Goal: Transaction & Acquisition: Book appointment/travel/reservation

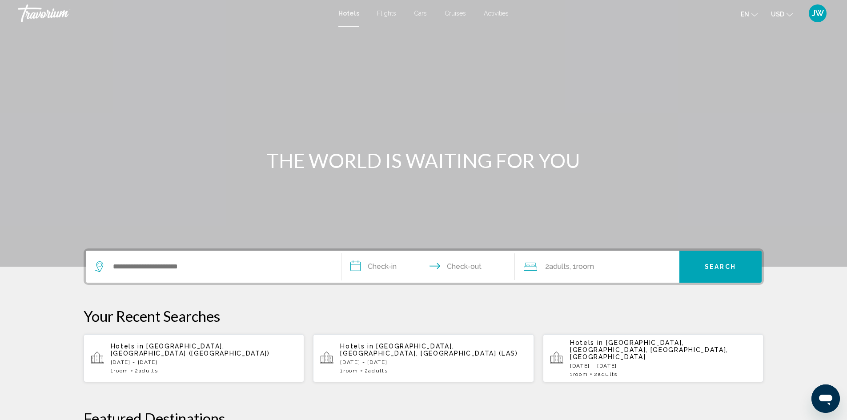
click at [189, 359] on p "[DATE] - [DATE]" at bounding box center [204, 362] width 187 height 6
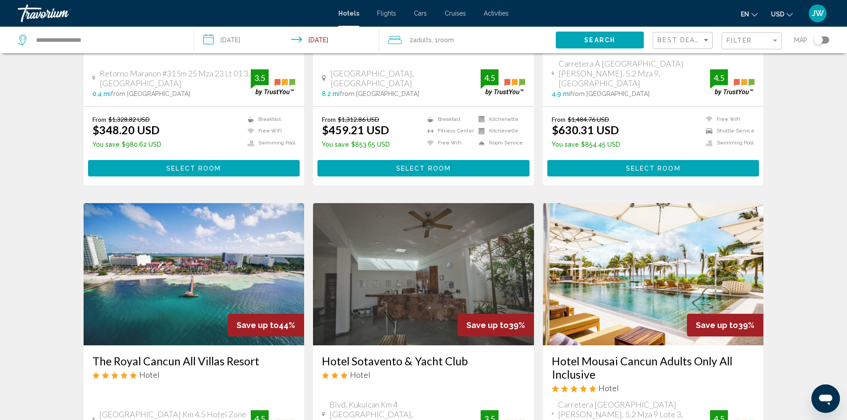
scroll to position [311, 0]
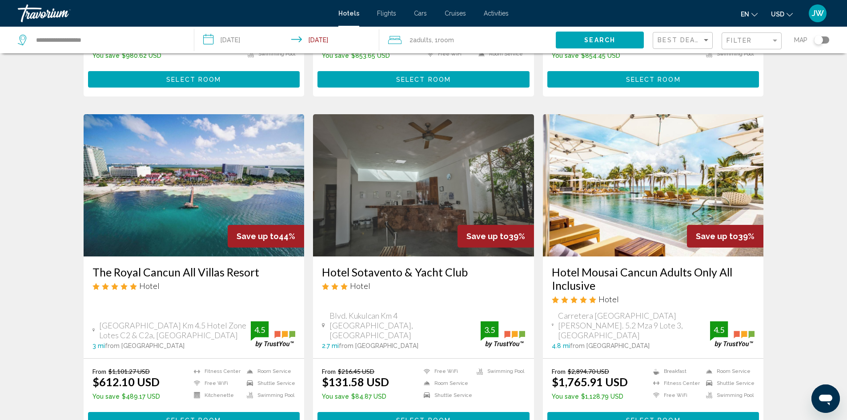
click at [209, 216] on img "Main content" at bounding box center [194, 185] width 221 height 142
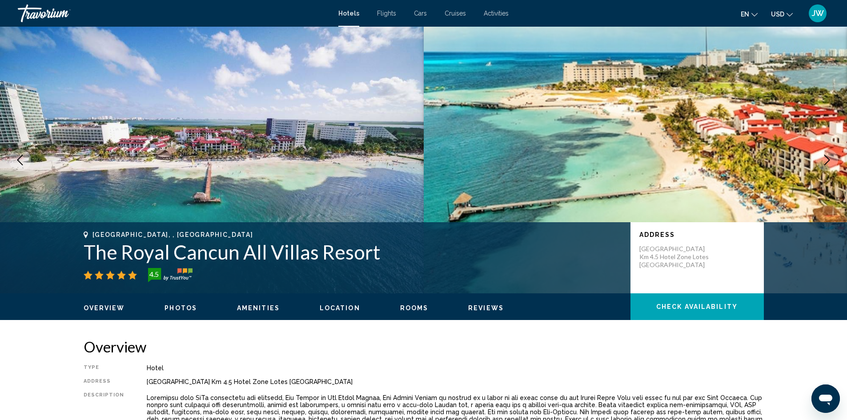
click at [825, 157] on icon "Next image" at bounding box center [827, 160] width 11 height 11
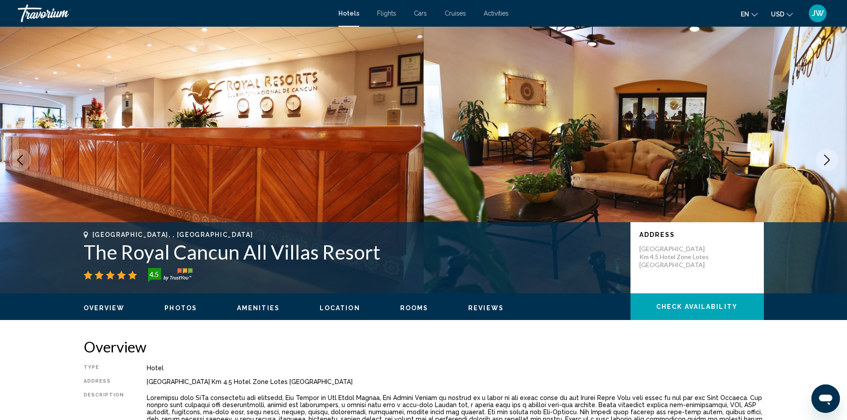
click at [825, 157] on icon "Next image" at bounding box center [827, 160] width 11 height 11
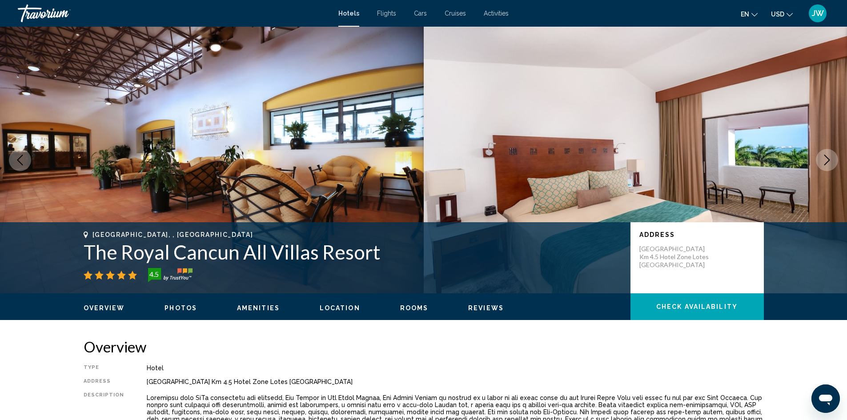
click at [825, 157] on icon "Next image" at bounding box center [827, 160] width 11 height 11
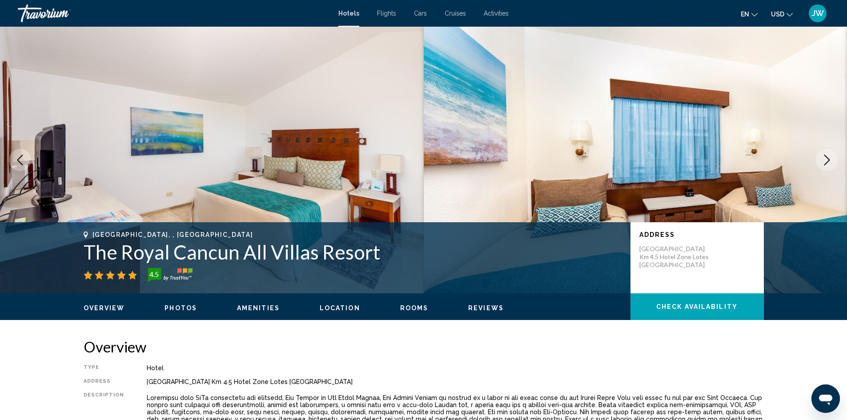
click at [825, 157] on icon "Next image" at bounding box center [827, 160] width 11 height 11
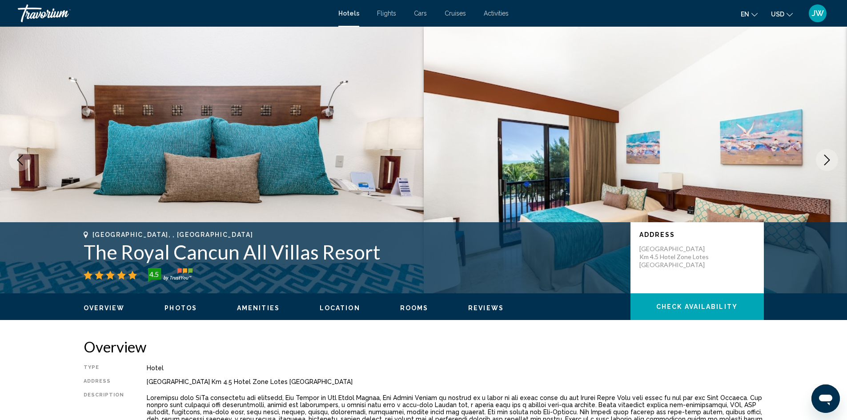
click at [825, 157] on icon "Next image" at bounding box center [827, 160] width 11 height 11
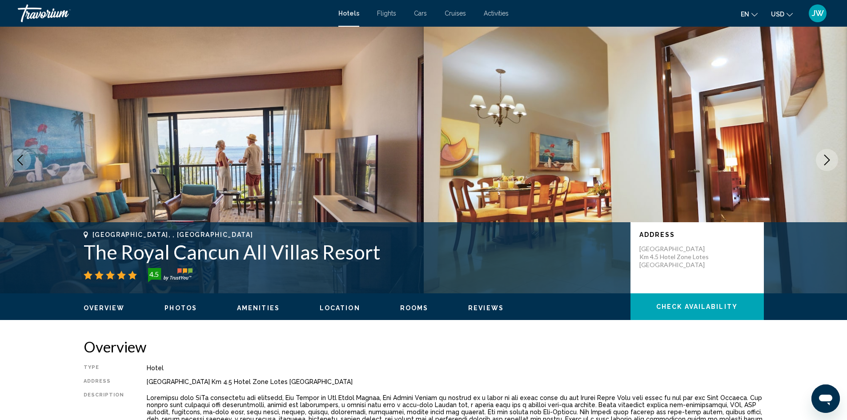
click at [825, 157] on icon "Next image" at bounding box center [827, 160] width 11 height 11
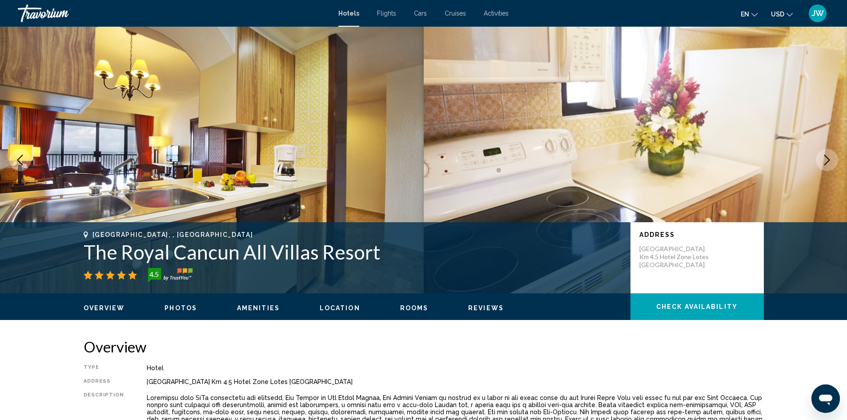
click at [825, 157] on icon "Next image" at bounding box center [827, 160] width 11 height 11
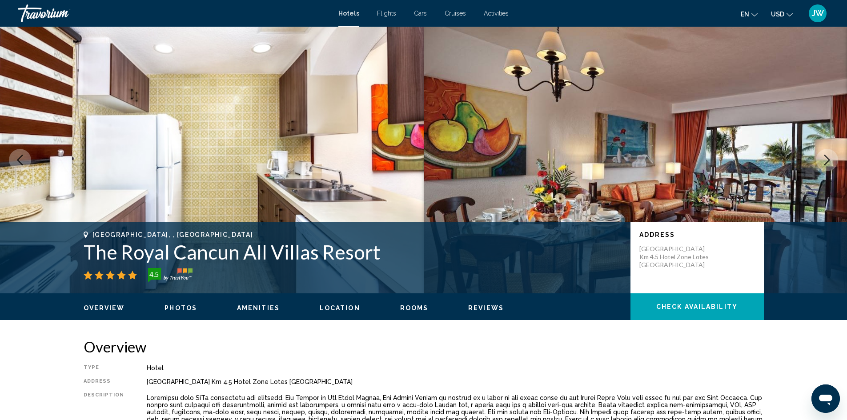
click at [825, 157] on icon "Next image" at bounding box center [827, 160] width 11 height 11
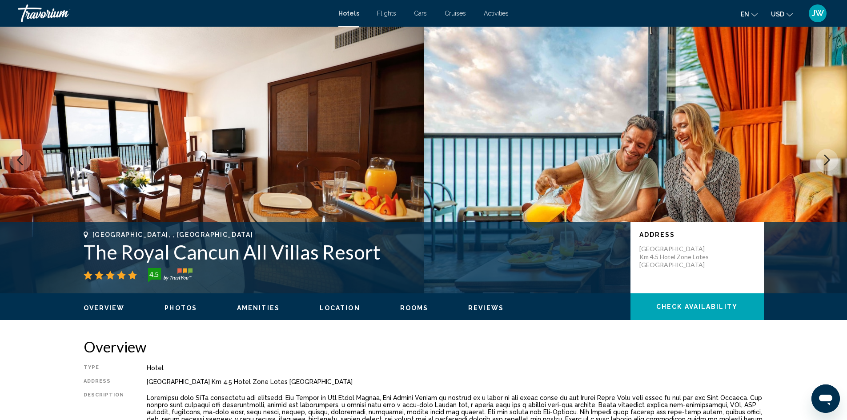
click at [825, 157] on icon "Next image" at bounding box center [827, 160] width 11 height 11
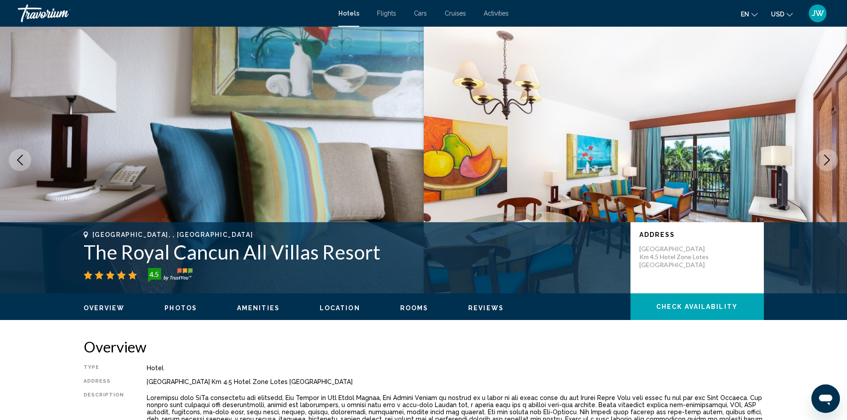
click at [825, 157] on icon "Next image" at bounding box center [827, 160] width 11 height 11
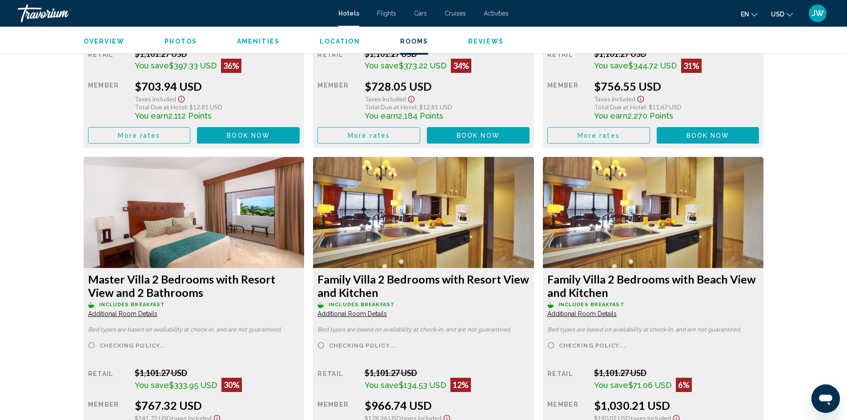
scroll to position [2402, 0]
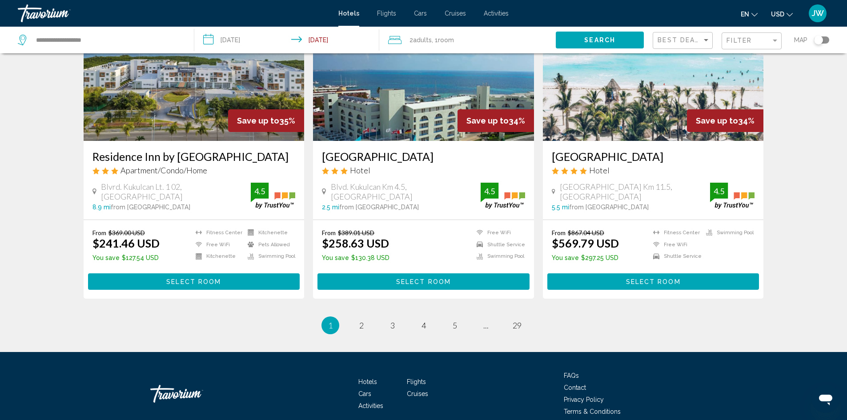
scroll to position [1133, 0]
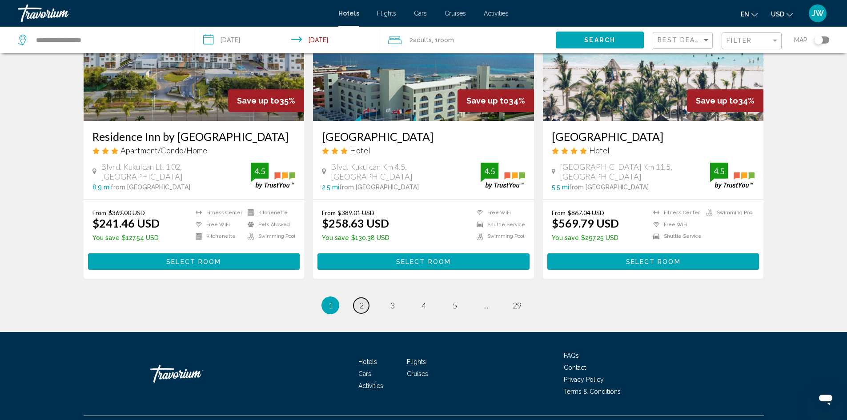
click at [359, 301] on span "2" at bounding box center [361, 306] width 4 height 10
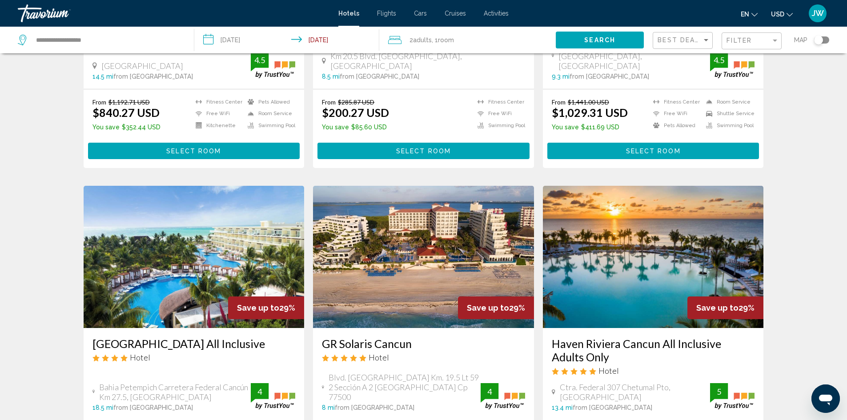
scroll to position [978, 0]
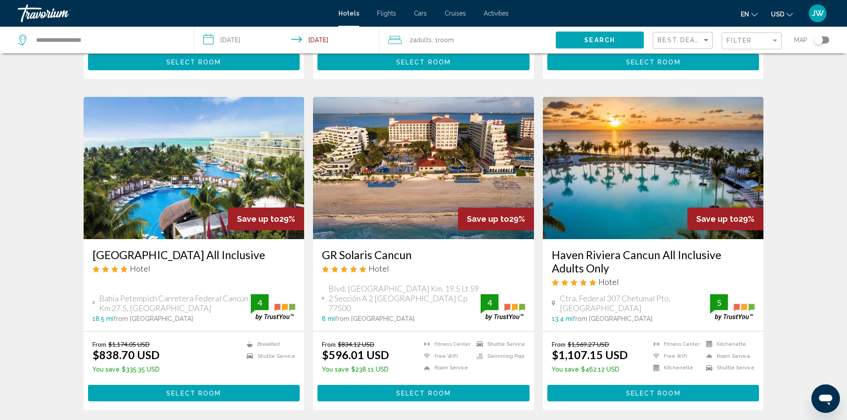
click at [441, 390] on span "Select Room" at bounding box center [423, 393] width 55 height 7
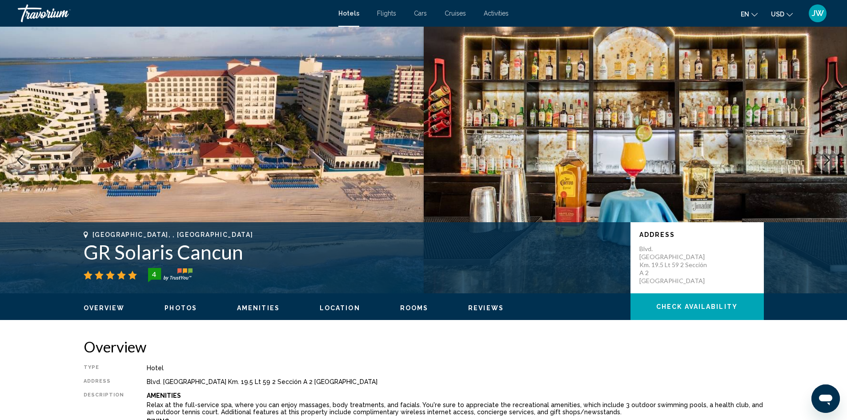
click at [827, 161] on icon "Next image" at bounding box center [827, 160] width 11 height 11
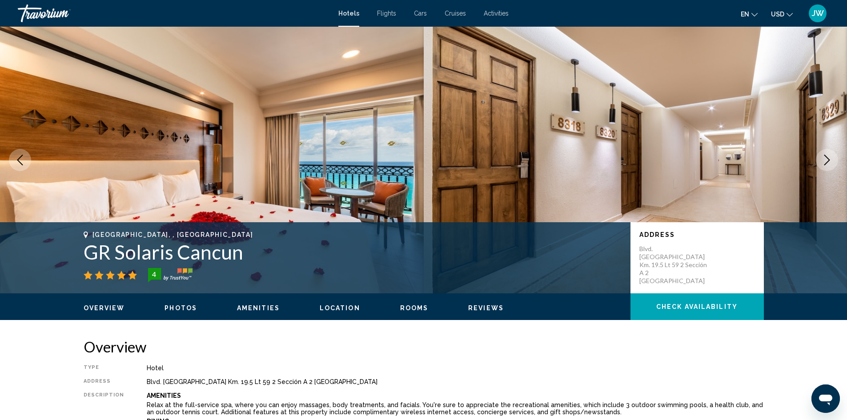
click at [827, 161] on icon "Next image" at bounding box center [827, 160] width 11 height 11
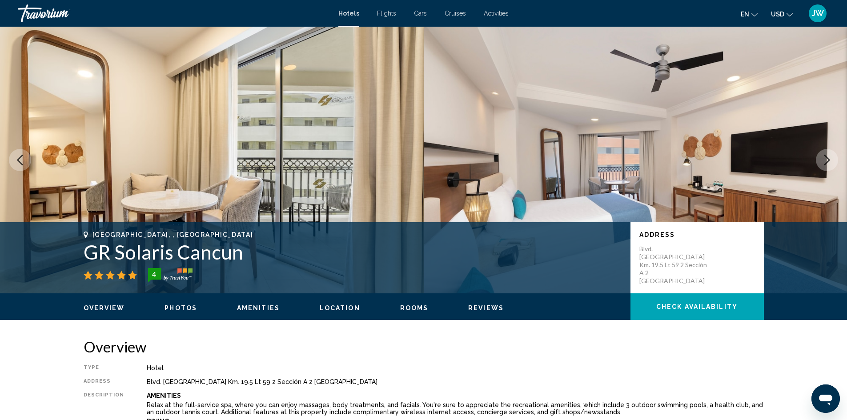
click at [827, 161] on icon "Next image" at bounding box center [827, 160] width 11 height 11
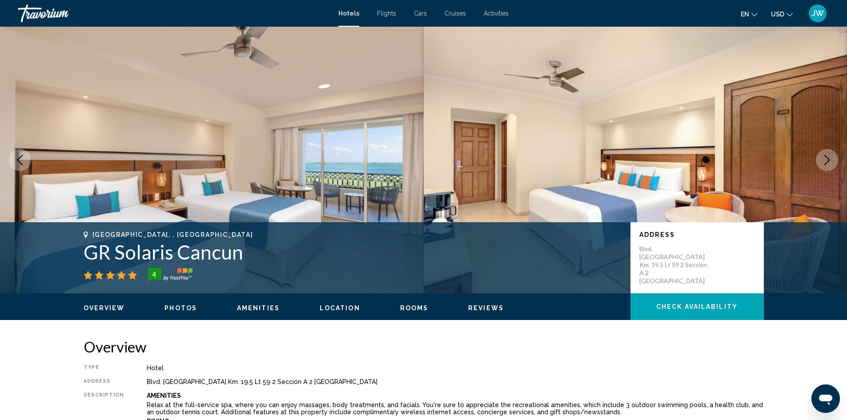
click at [827, 161] on icon "Next image" at bounding box center [827, 160] width 11 height 11
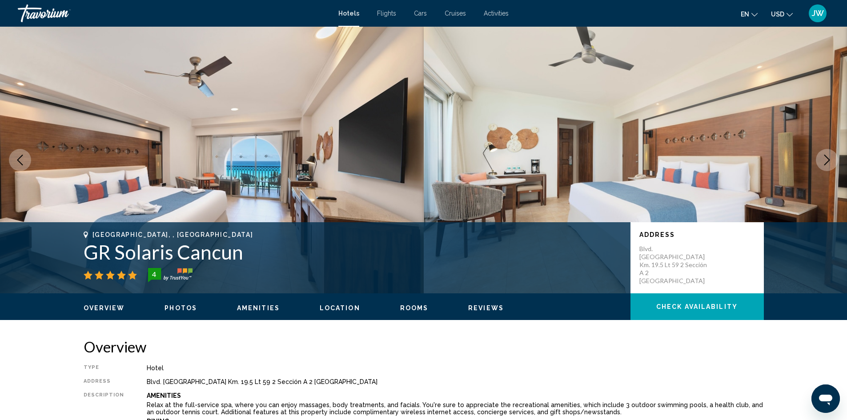
click at [827, 161] on icon "Next image" at bounding box center [827, 160] width 11 height 11
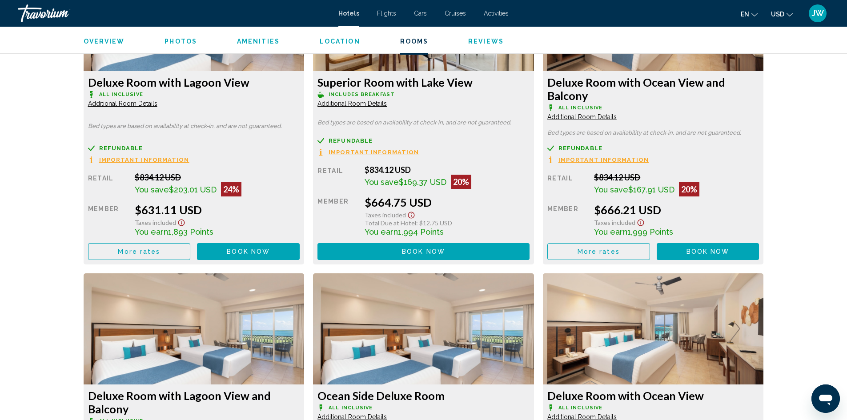
scroll to position [1778, 0]
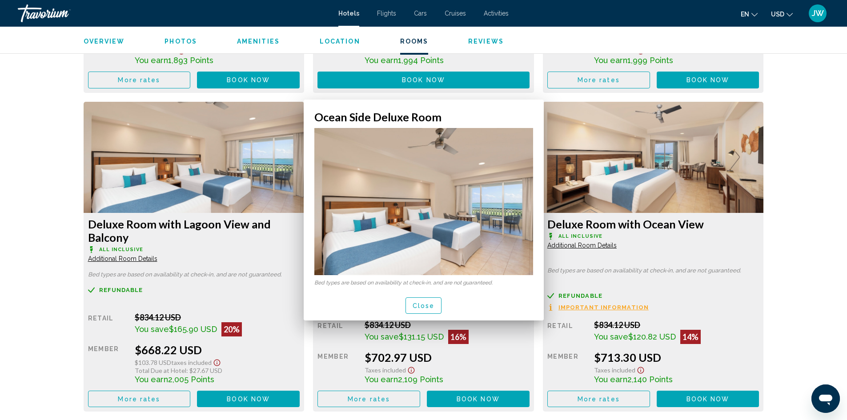
scroll to position [0, 0]
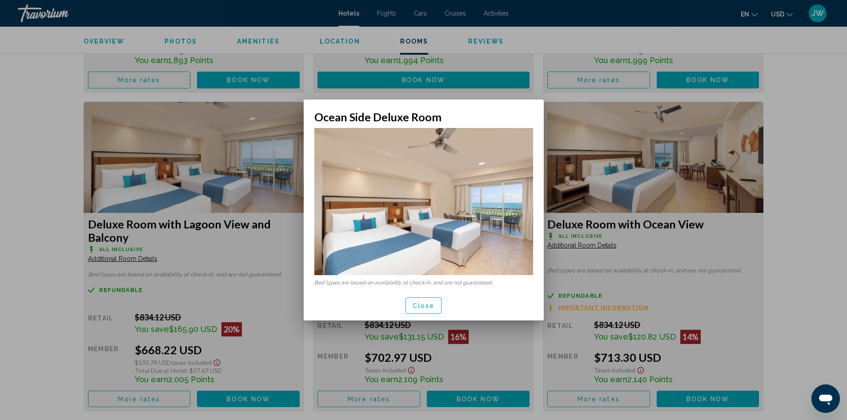
click at [425, 303] on span "Close" at bounding box center [424, 305] width 22 height 7
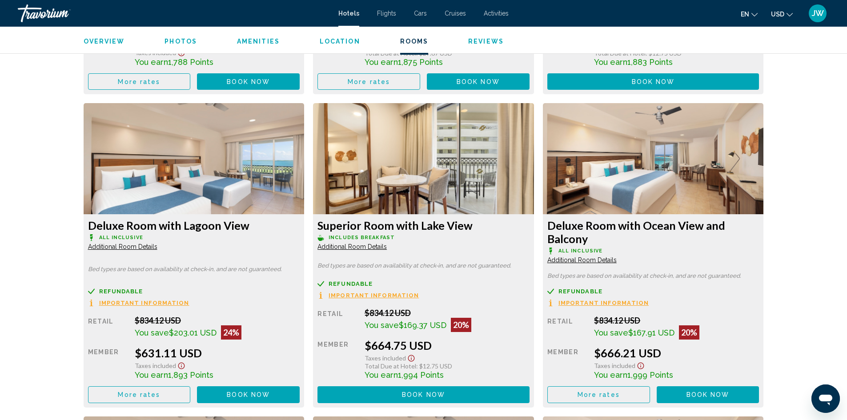
scroll to position [1244, 0]
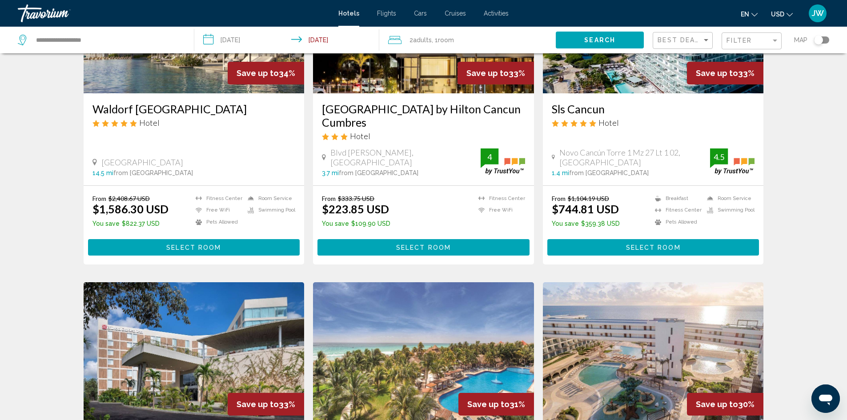
scroll to position [311, 0]
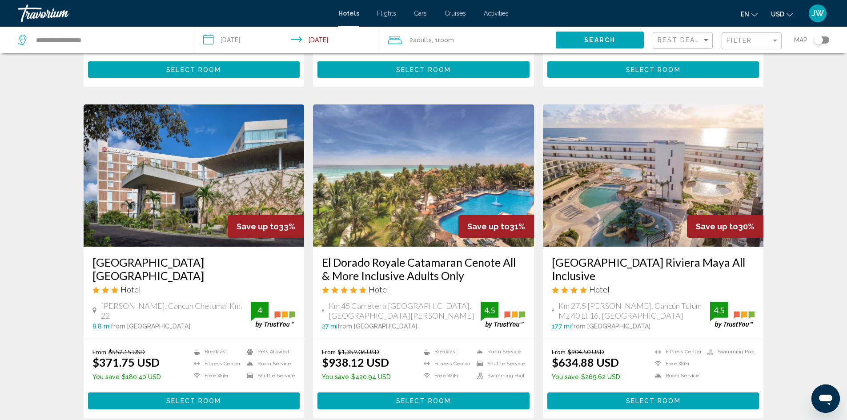
click at [665, 398] on span "Select Room" at bounding box center [653, 401] width 55 height 7
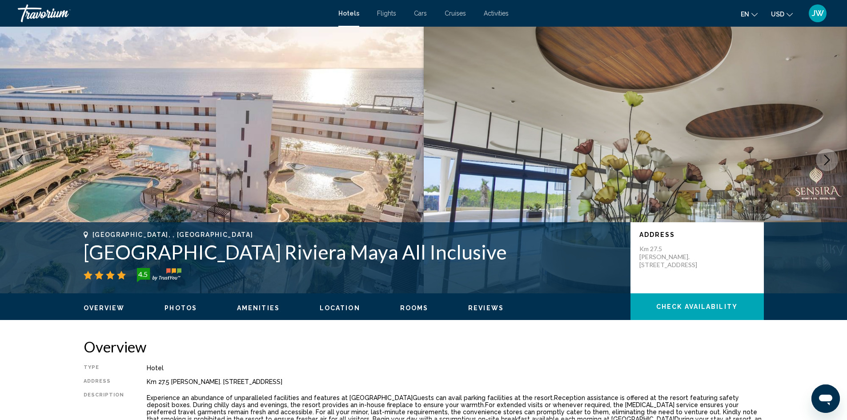
click at [828, 159] on icon "Next image" at bounding box center [827, 160] width 6 height 11
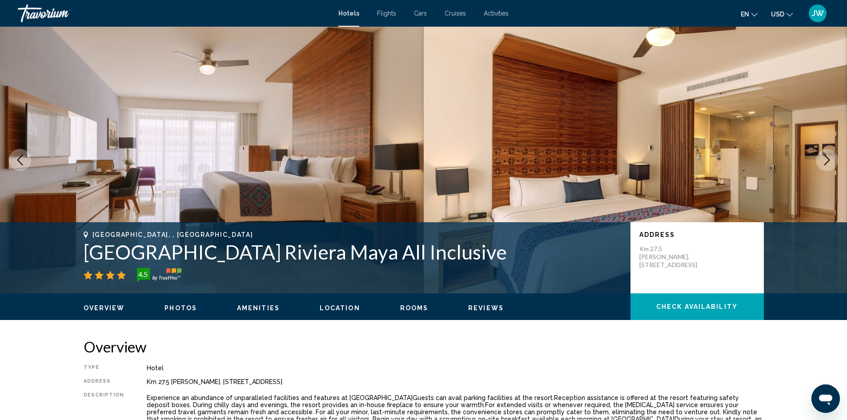
click at [828, 159] on icon "Next image" at bounding box center [827, 160] width 6 height 11
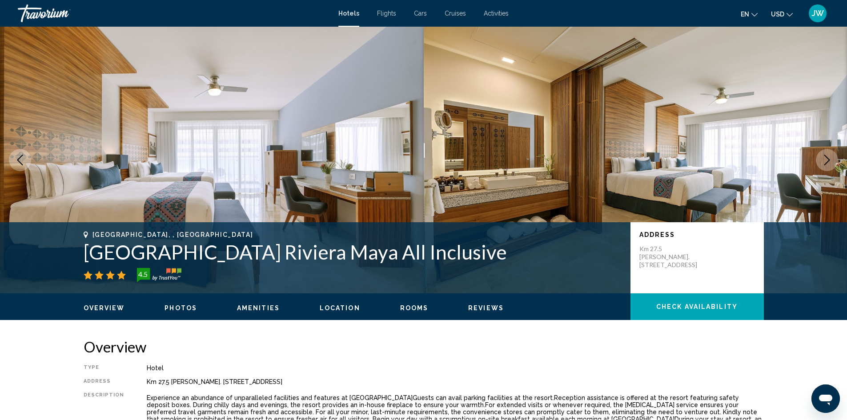
click at [828, 159] on icon "Next image" at bounding box center [827, 160] width 6 height 11
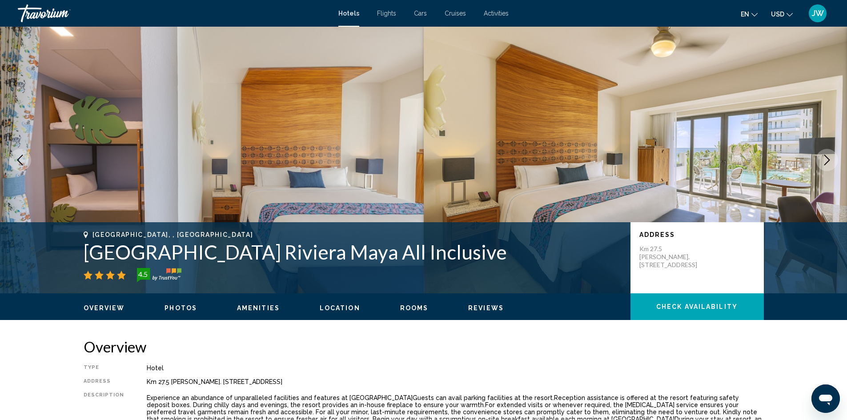
click at [828, 159] on icon "Next image" at bounding box center [827, 160] width 6 height 11
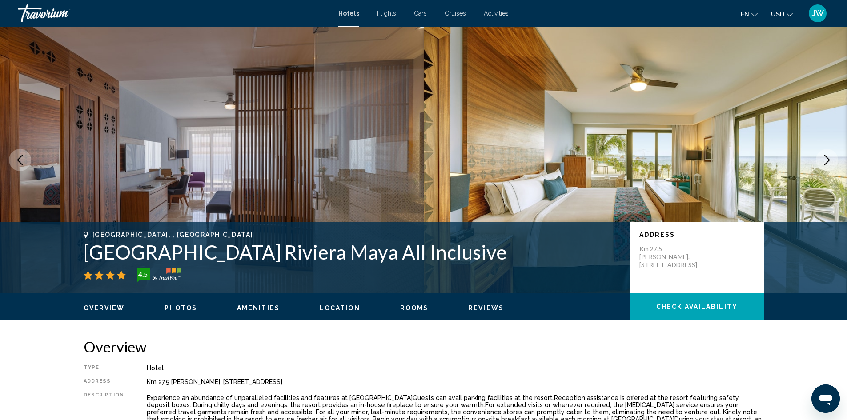
click at [828, 159] on icon "Next image" at bounding box center [827, 160] width 6 height 11
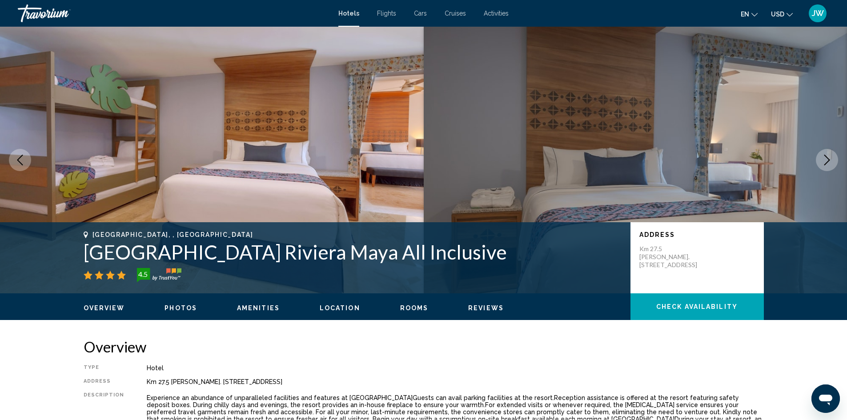
click at [828, 159] on icon "Next image" at bounding box center [827, 160] width 6 height 11
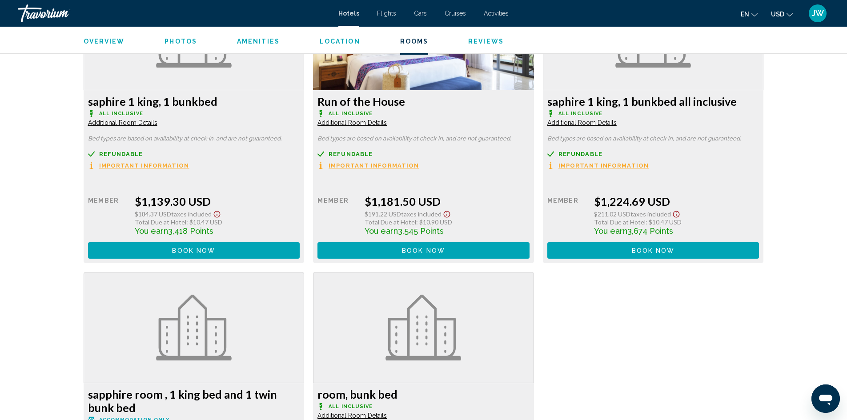
scroll to position [2179, 0]
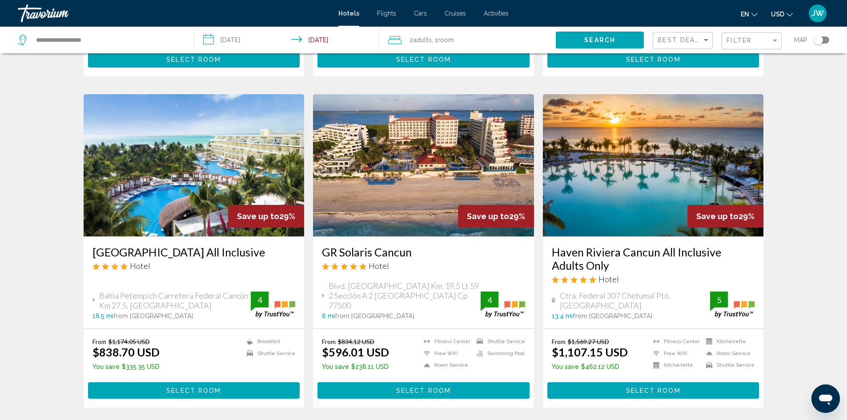
scroll to position [1108, 0]
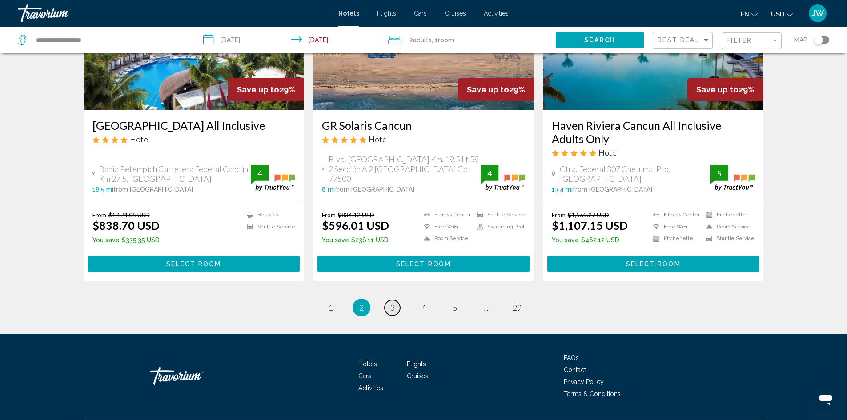
click at [393, 303] on span "3" at bounding box center [392, 308] width 4 height 10
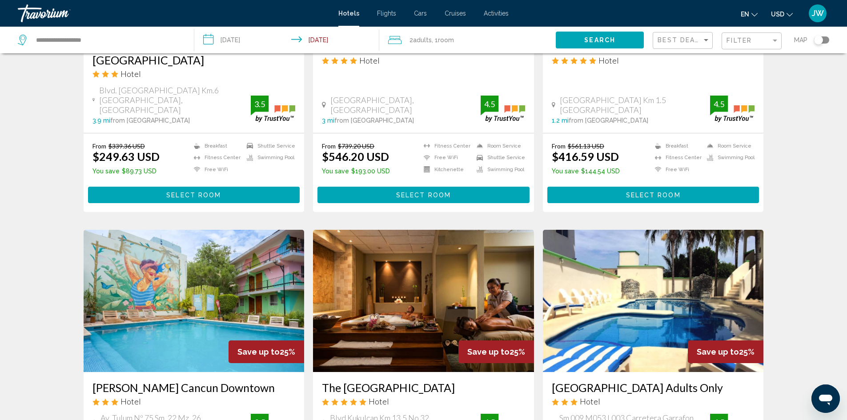
scroll to position [978, 0]
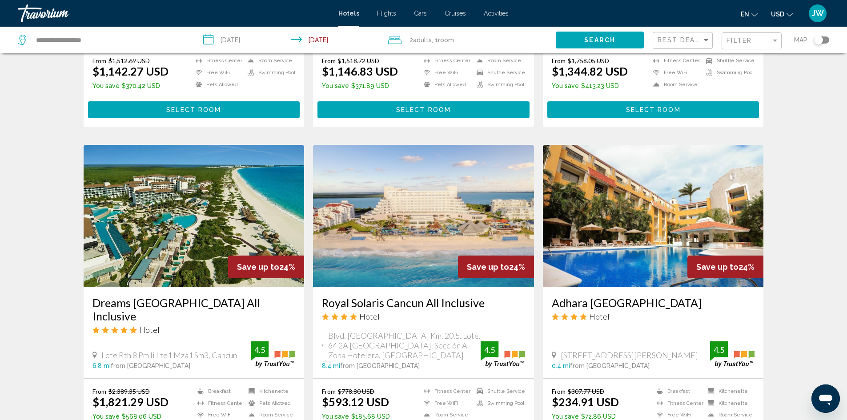
scroll to position [667, 0]
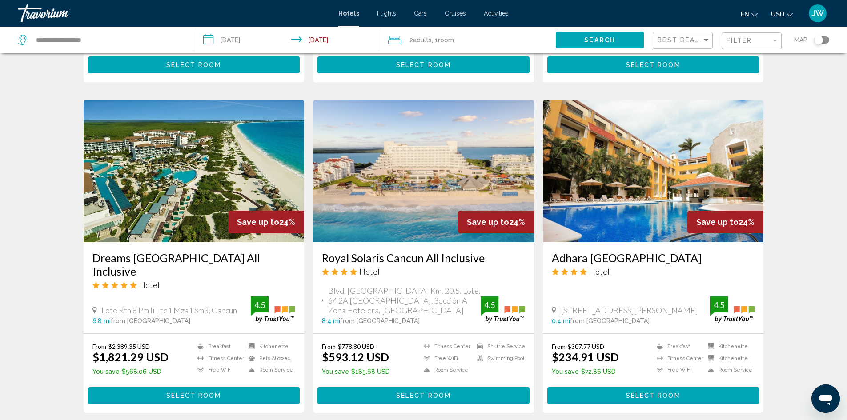
click at [428, 393] on span "Select Room" at bounding box center [423, 396] width 55 height 7
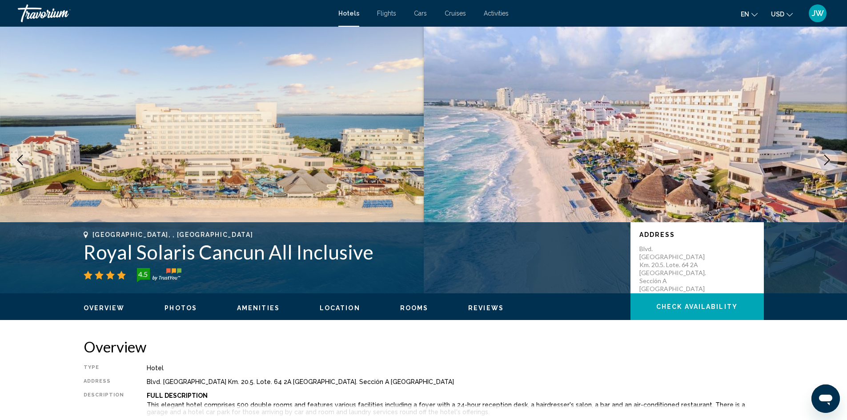
click at [826, 159] on icon "Next image" at bounding box center [827, 160] width 11 height 11
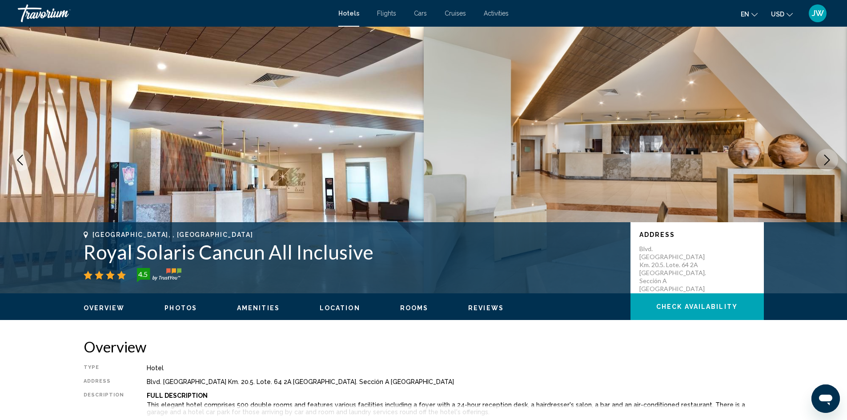
click at [826, 158] on icon "Next image" at bounding box center [827, 160] width 11 height 11
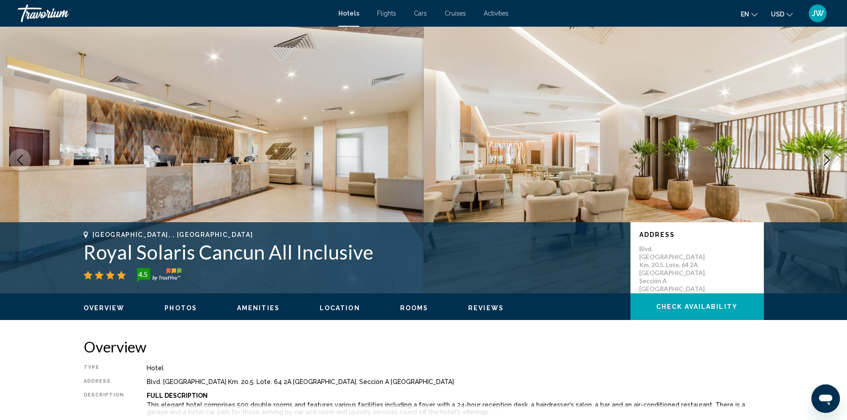
click at [826, 158] on icon "Next image" at bounding box center [827, 160] width 11 height 11
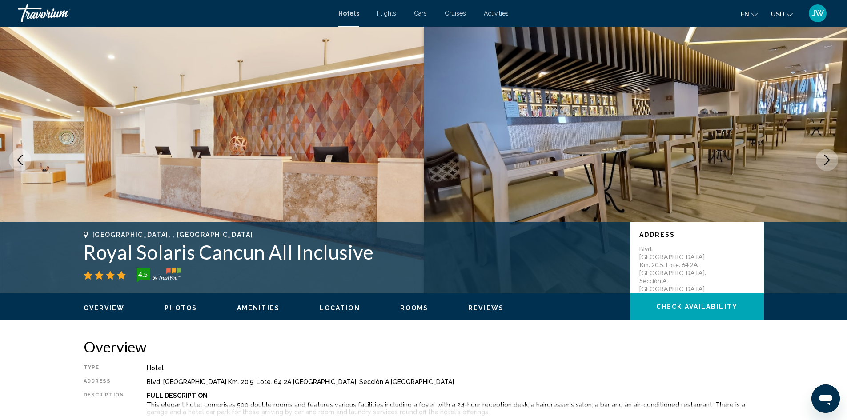
click at [826, 158] on icon "Next image" at bounding box center [827, 160] width 11 height 11
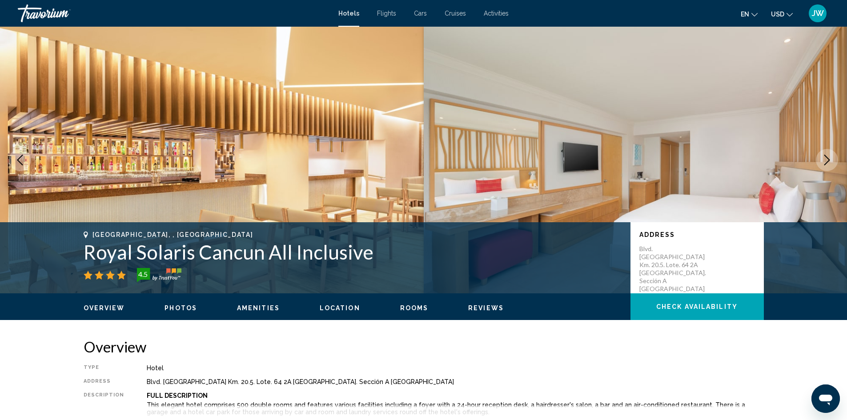
click at [826, 158] on icon "Next image" at bounding box center [827, 160] width 11 height 11
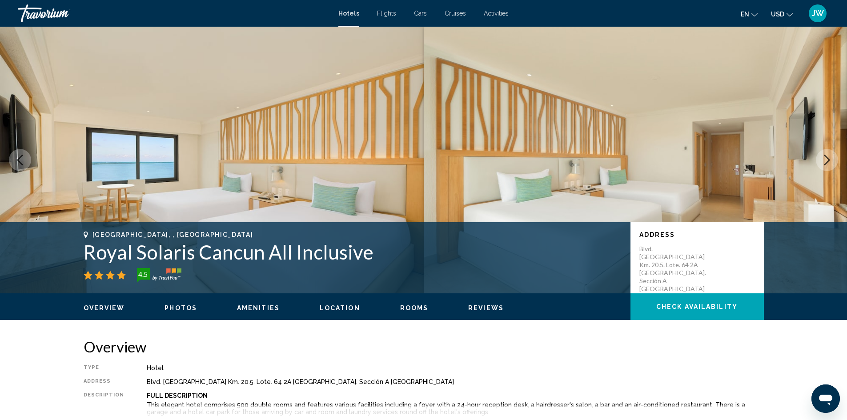
click at [826, 158] on icon "Next image" at bounding box center [827, 160] width 11 height 11
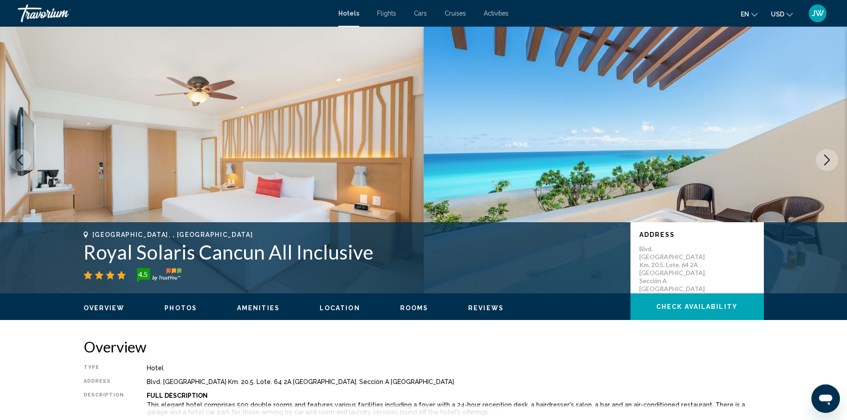
click at [826, 158] on icon "Next image" at bounding box center [827, 160] width 11 height 11
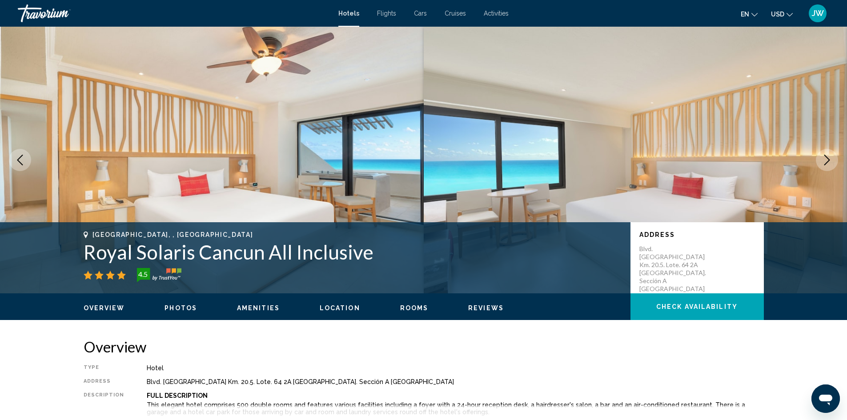
click at [826, 158] on icon "Next image" at bounding box center [827, 160] width 11 height 11
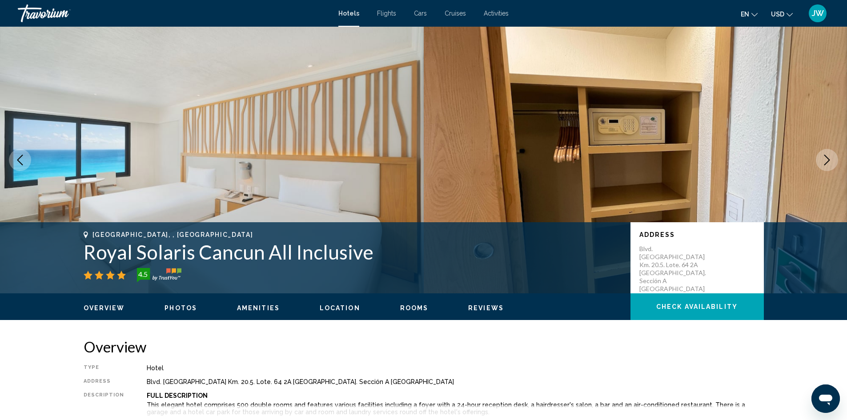
click at [826, 158] on icon "Next image" at bounding box center [827, 160] width 11 height 11
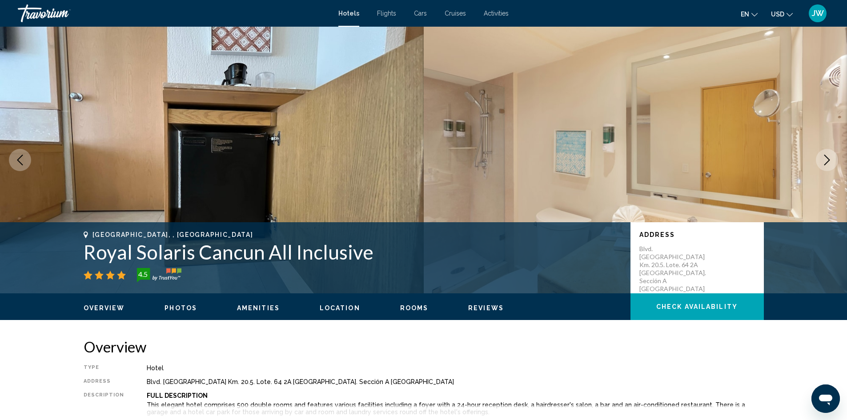
click at [826, 158] on icon "Next image" at bounding box center [827, 160] width 11 height 11
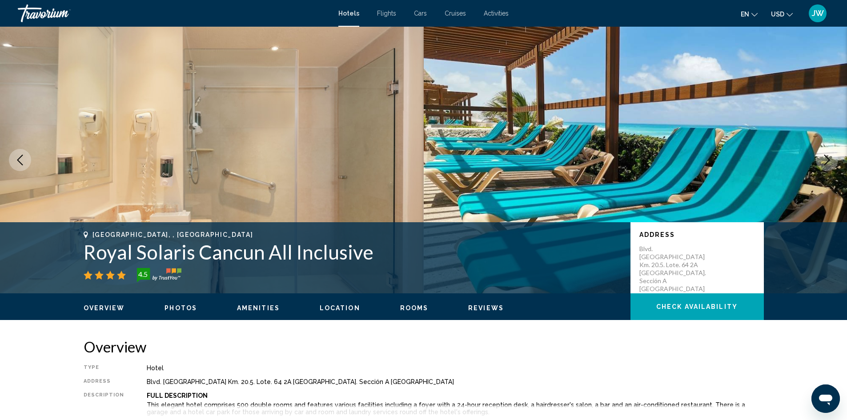
click at [828, 158] on icon "Next image" at bounding box center [827, 160] width 6 height 11
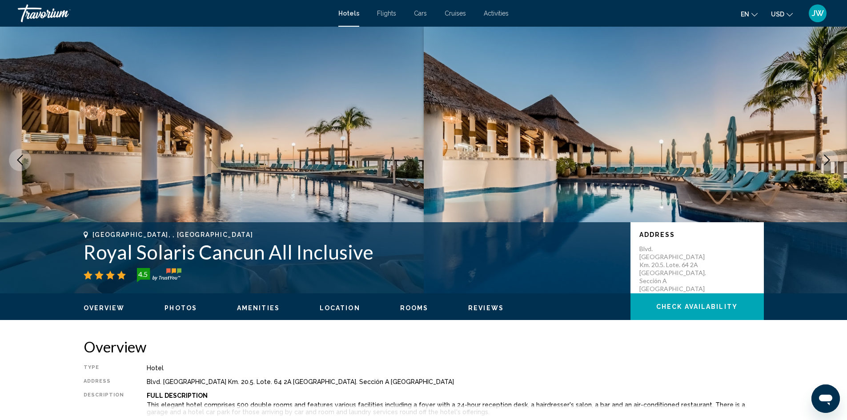
click at [828, 158] on icon "Next image" at bounding box center [827, 160] width 6 height 11
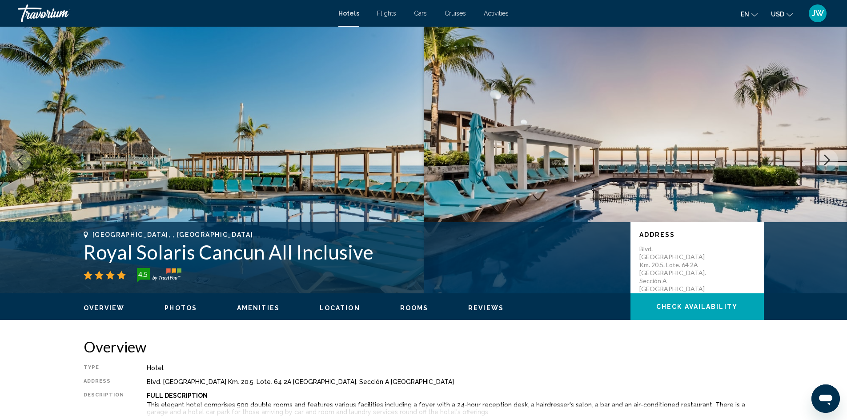
click at [828, 158] on icon "Next image" at bounding box center [827, 160] width 6 height 11
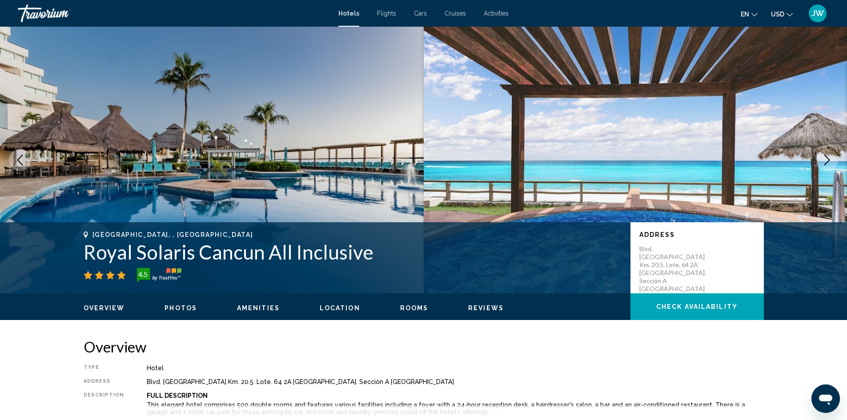
click at [826, 158] on icon "Next image" at bounding box center [827, 160] width 11 height 11
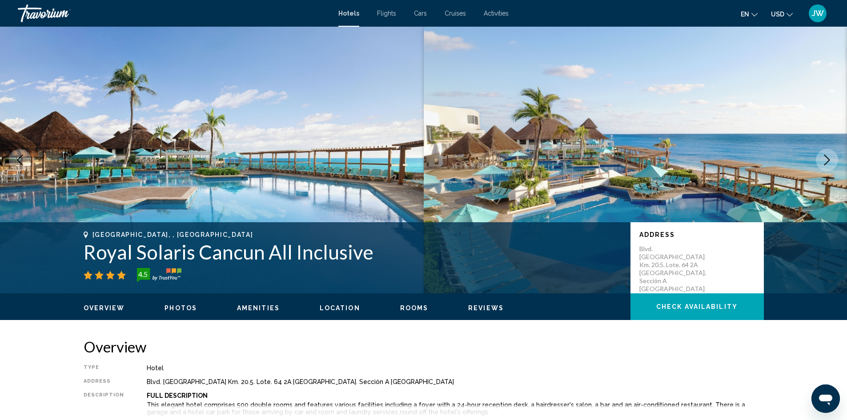
click at [826, 158] on icon "Next image" at bounding box center [827, 160] width 11 height 11
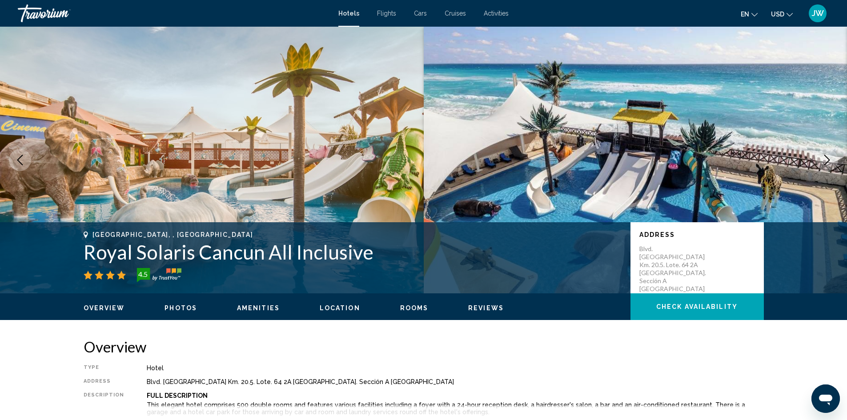
click at [827, 158] on icon "Next image" at bounding box center [827, 160] width 11 height 11
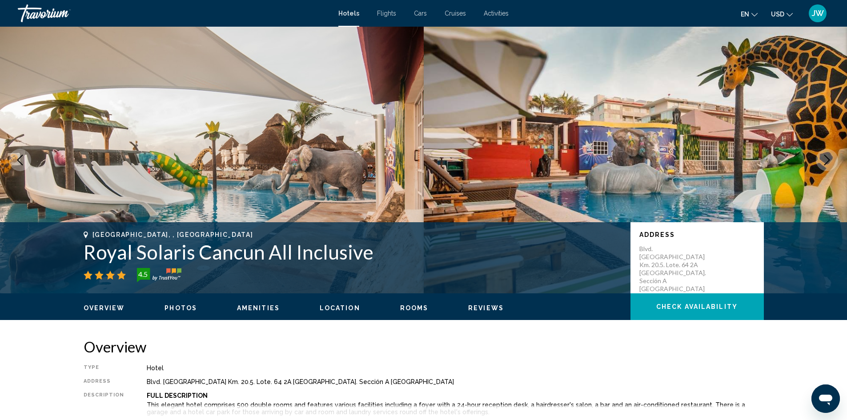
click at [828, 158] on icon "Next image" at bounding box center [827, 160] width 11 height 11
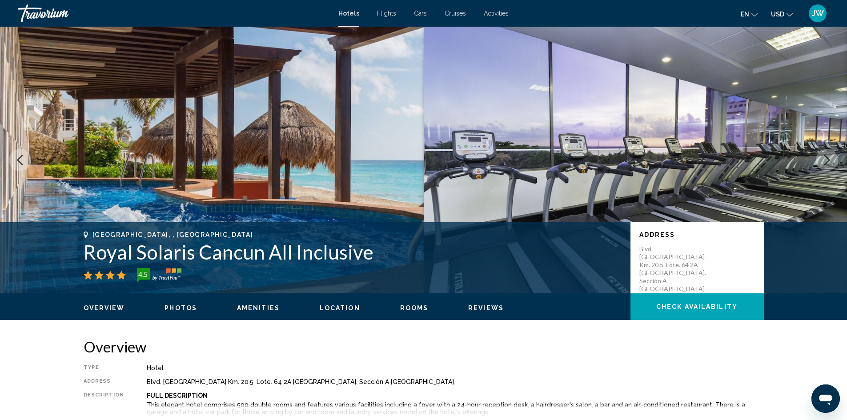
click at [828, 158] on icon "Next image" at bounding box center [827, 160] width 11 height 11
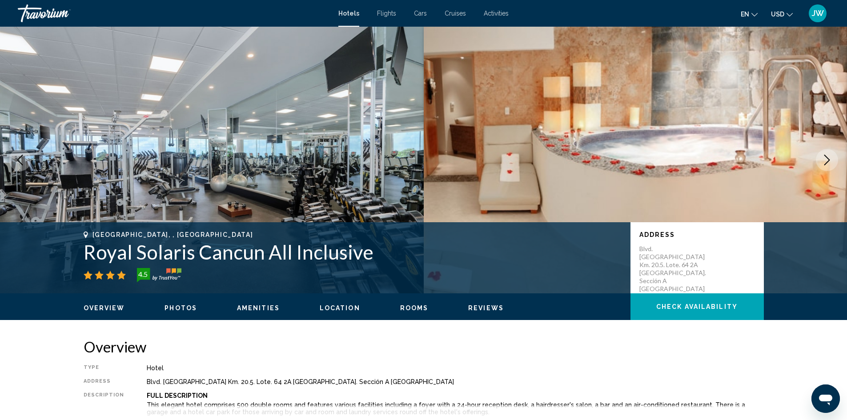
click at [826, 159] on icon "Next image" at bounding box center [827, 160] width 11 height 11
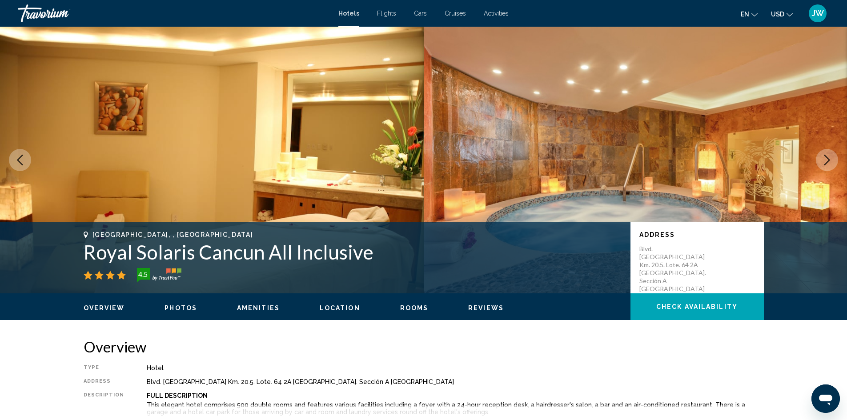
click at [826, 159] on icon "Next image" at bounding box center [827, 160] width 11 height 11
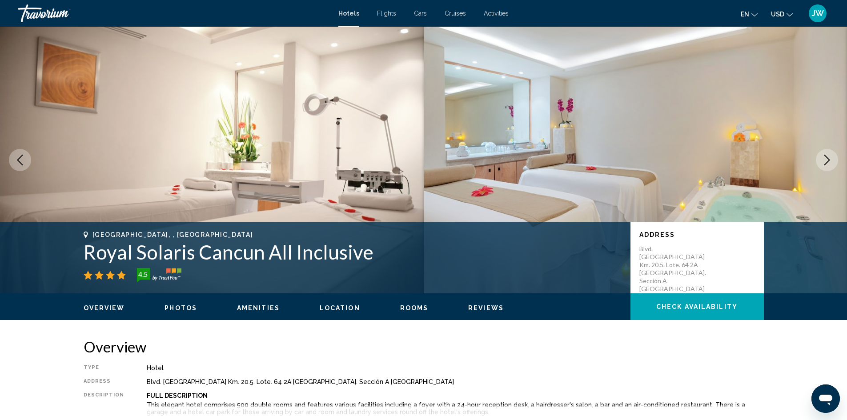
click at [826, 159] on icon "Next image" at bounding box center [827, 160] width 11 height 11
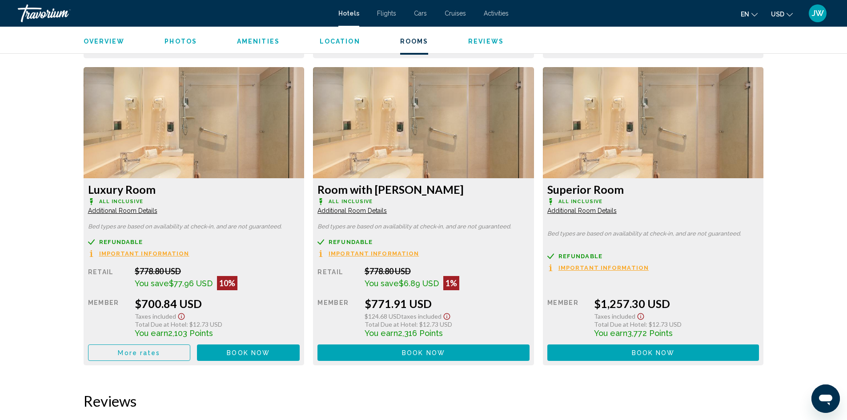
scroll to position [2001, 0]
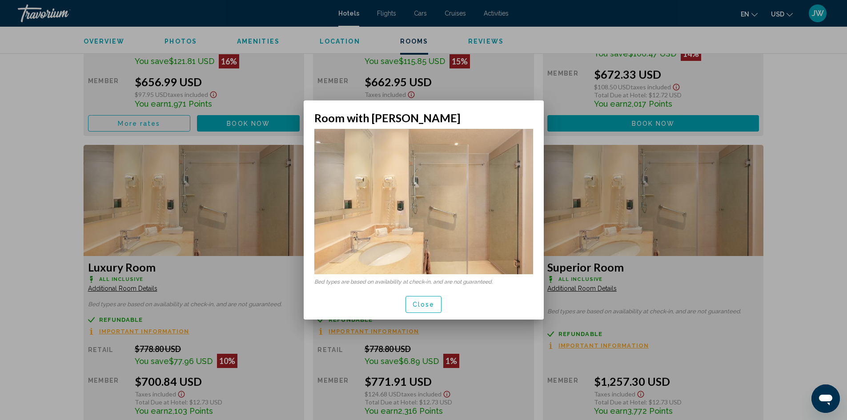
scroll to position [0, 0]
click at [426, 307] on span "Close" at bounding box center [424, 304] width 22 height 7
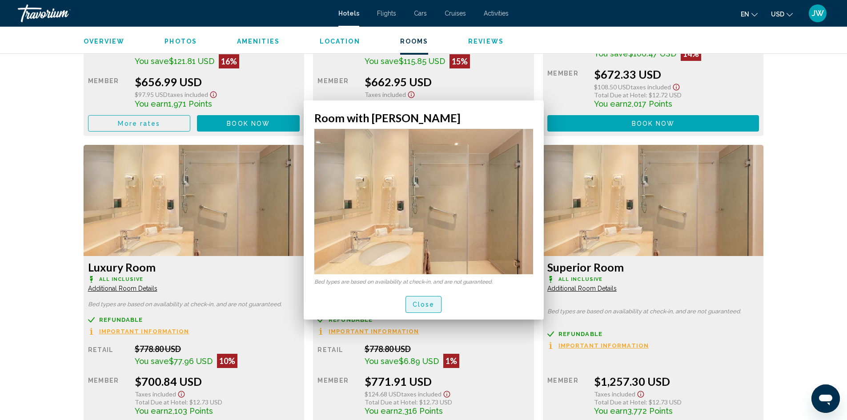
scroll to position [2001, 0]
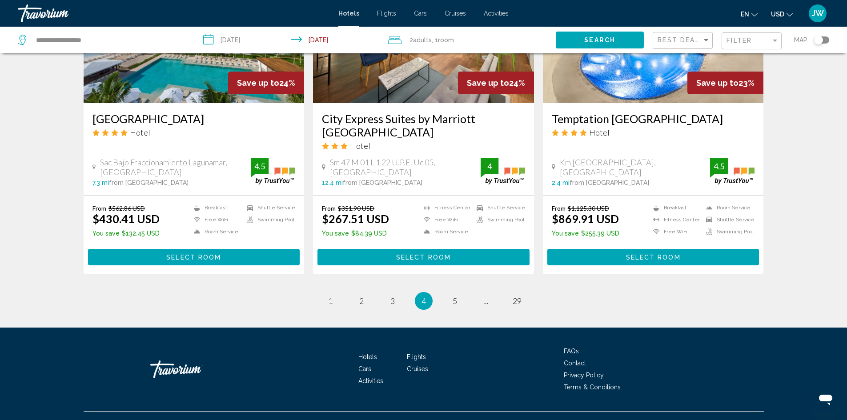
scroll to position [1143, 0]
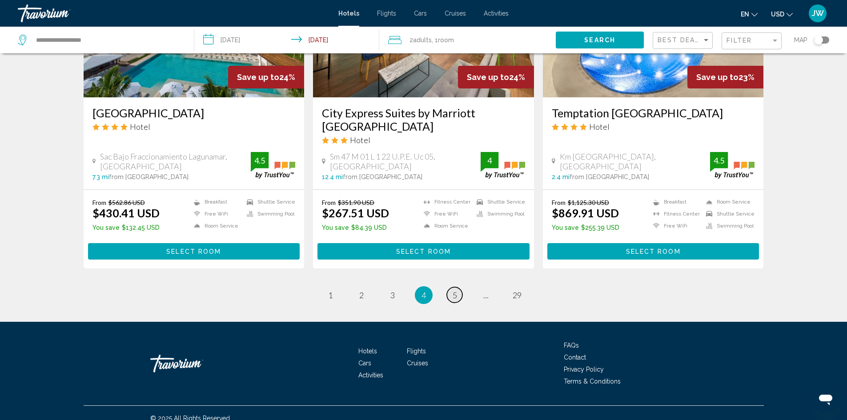
click at [454, 290] on span "5" at bounding box center [455, 295] width 4 height 10
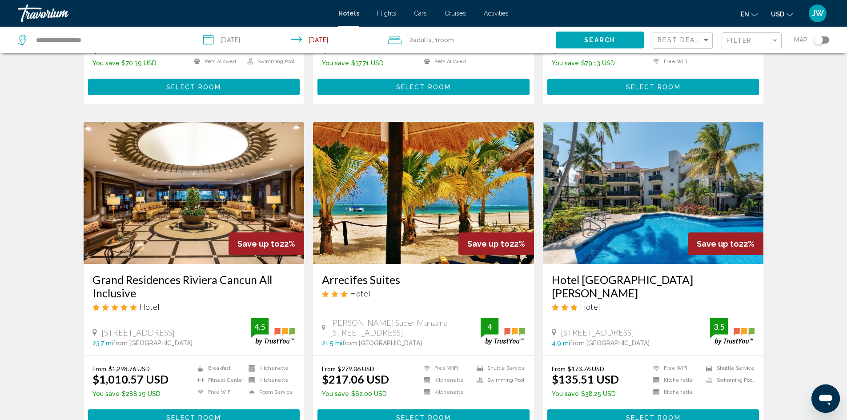
scroll to position [1094, 0]
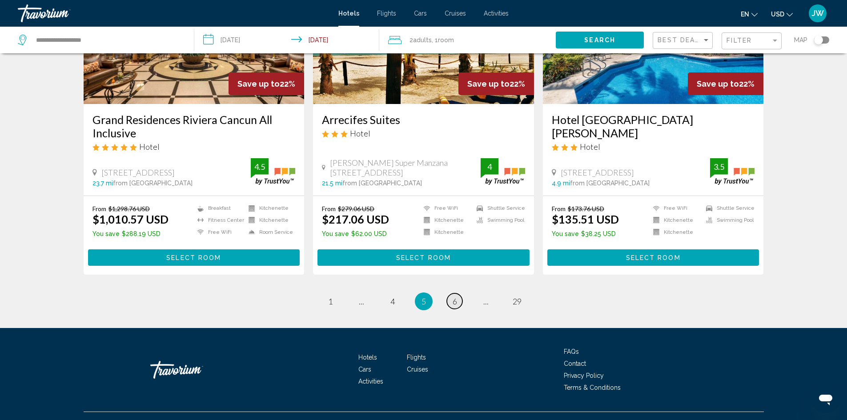
click at [456, 297] on span "6" at bounding box center [455, 302] width 4 height 10
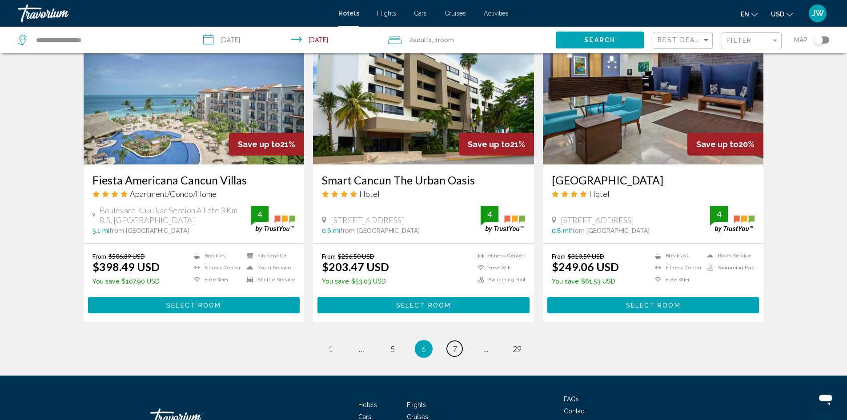
scroll to position [1119, 0]
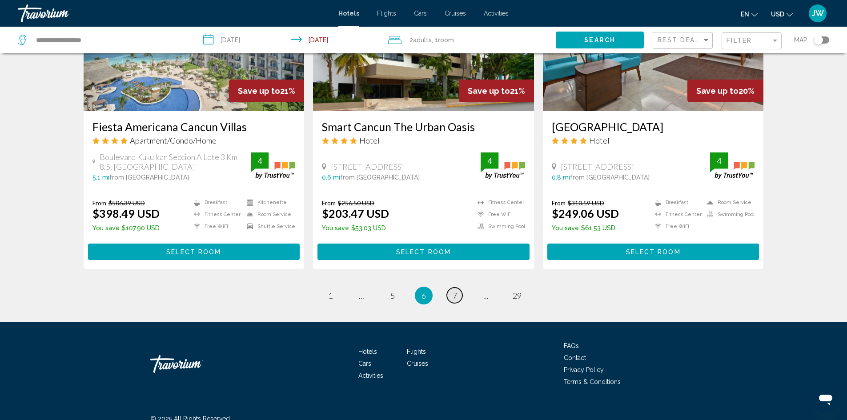
click at [459, 288] on link "page 7" at bounding box center [455, 296] width 16 height 16
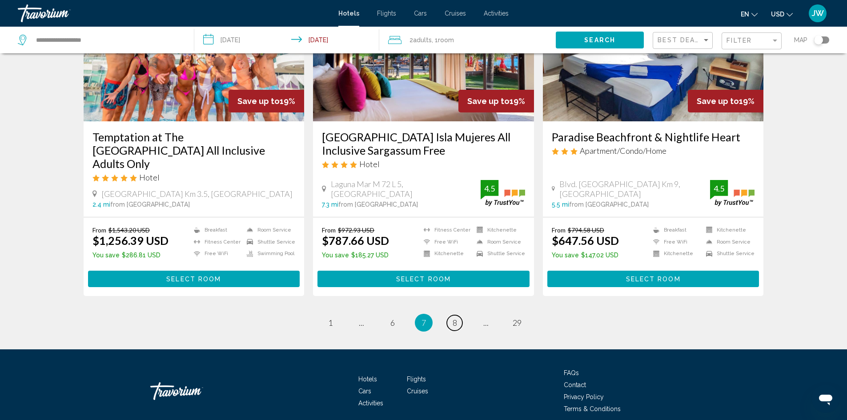
scroll to position [1144, 0]
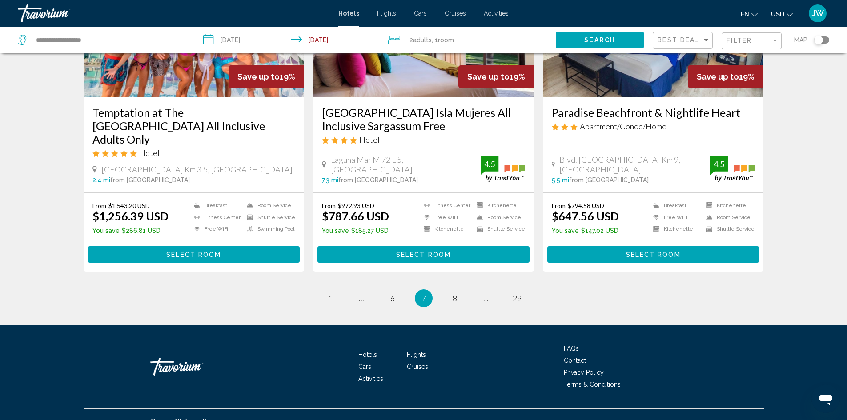
click at [455, 293] on span "8" at bounding box center [455, 298] width 4 height 10
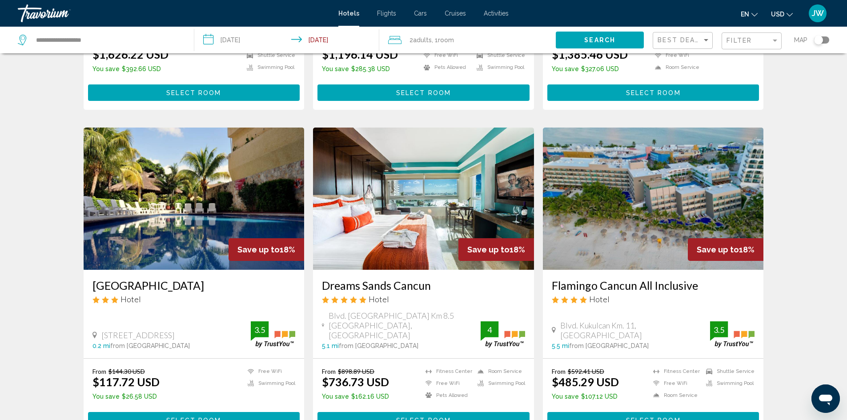
scroll to position [311, 0]
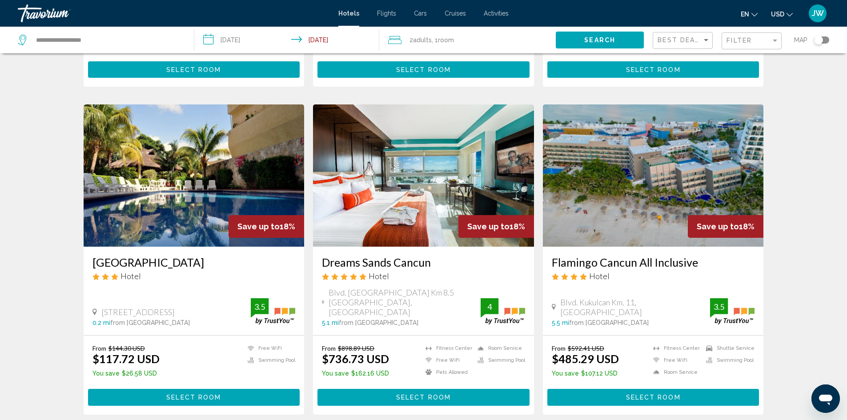
click at [803, 268] on div "Hotel Search Results - 348 places to spend your time Save up to 19% [PERSON_NAM…" at bounding box center [423, 425] width 847 height 1349
click at [809, 306] on div "Hotel Search Results - 348 places to spend your time Save up to 19% [PERSON_NAM…" at bounding box center [423, 425] width 847 height 1349
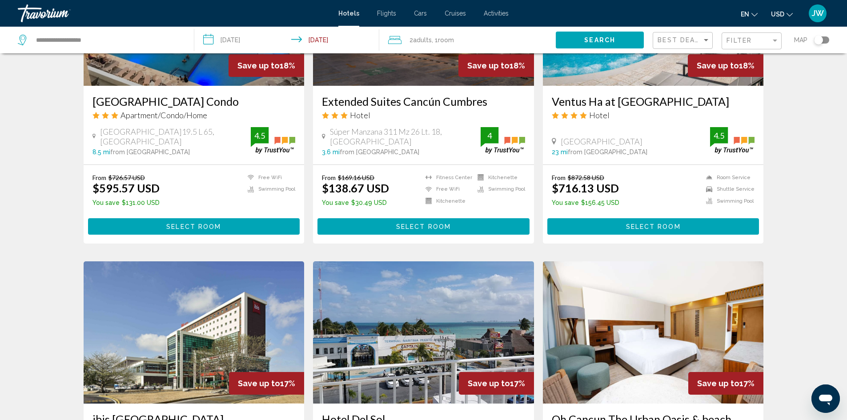
scroll to position [978, 0]
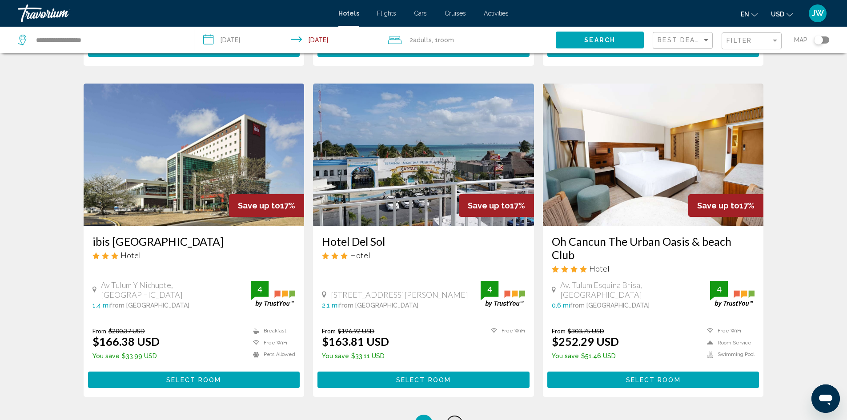
click at [455, 419] on span "9" at bounding box center [455, 424] width 4 height 10
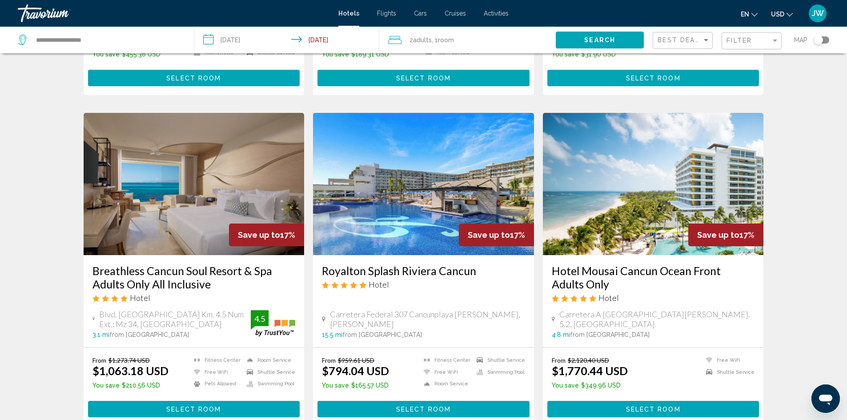
scroll to position [1121, 0]
